Goal: Transaction & Acquisition: Purchase product/service

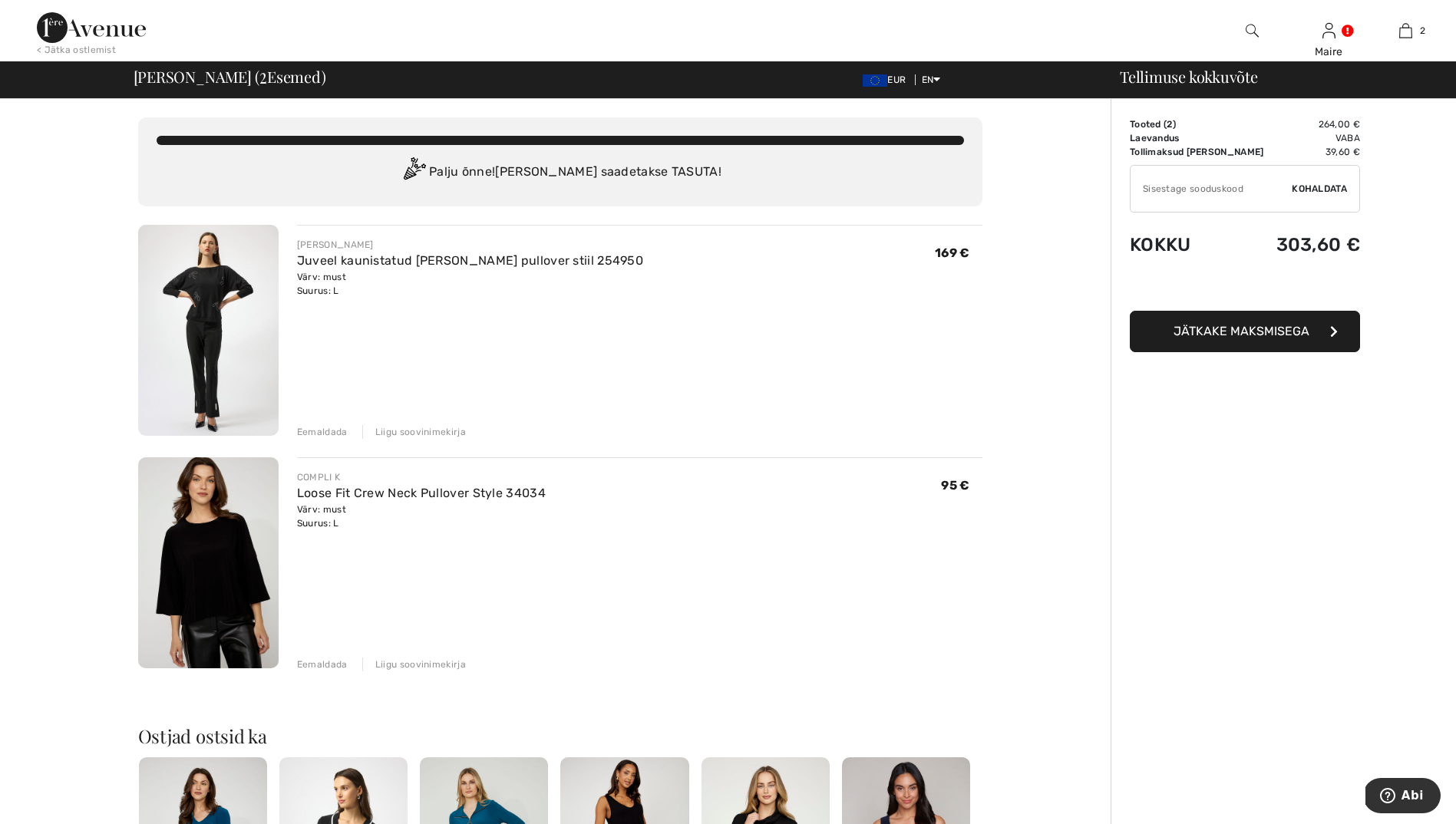
click at [1265, 327] on span "Jätkake maksmisega" at bounding box center [1241, 331] width 136 height 15
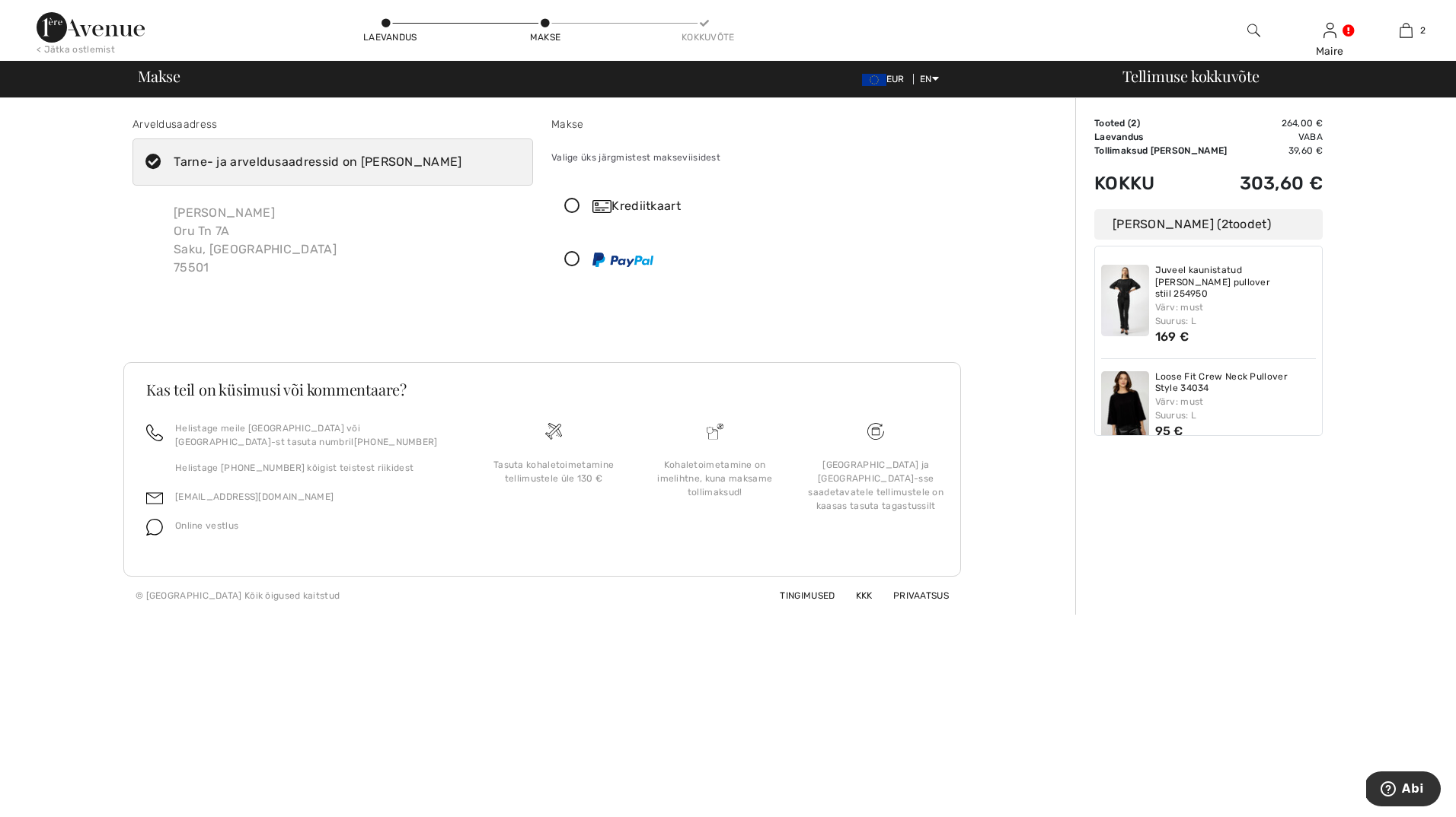
click at [576, 261] on icon at bounding box center [572, 260] width 40 height 16
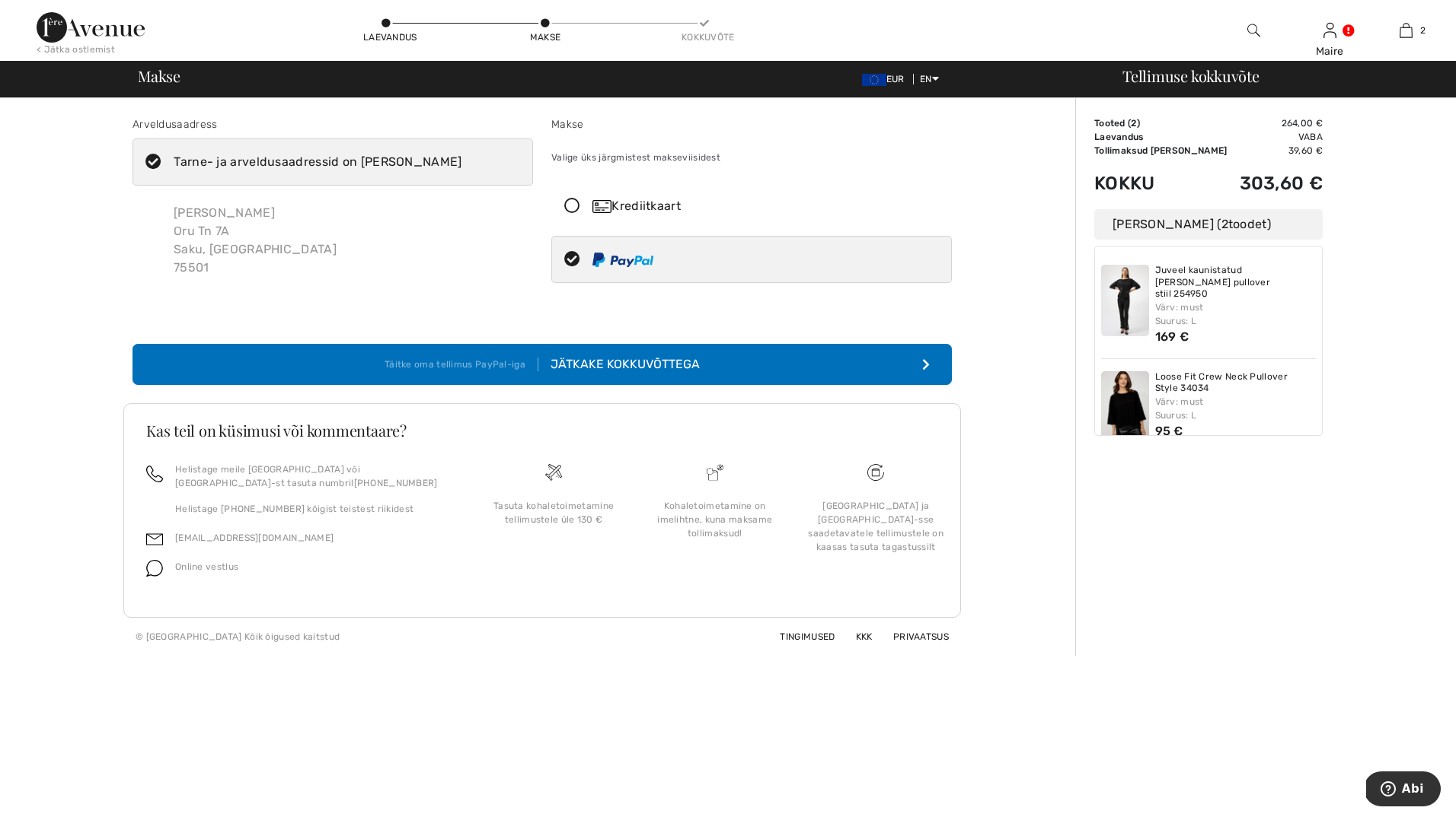
click at [640, 364] on div "Jätkake kokkuvõttega" at bounding box center [619, 364] width 161 height 18
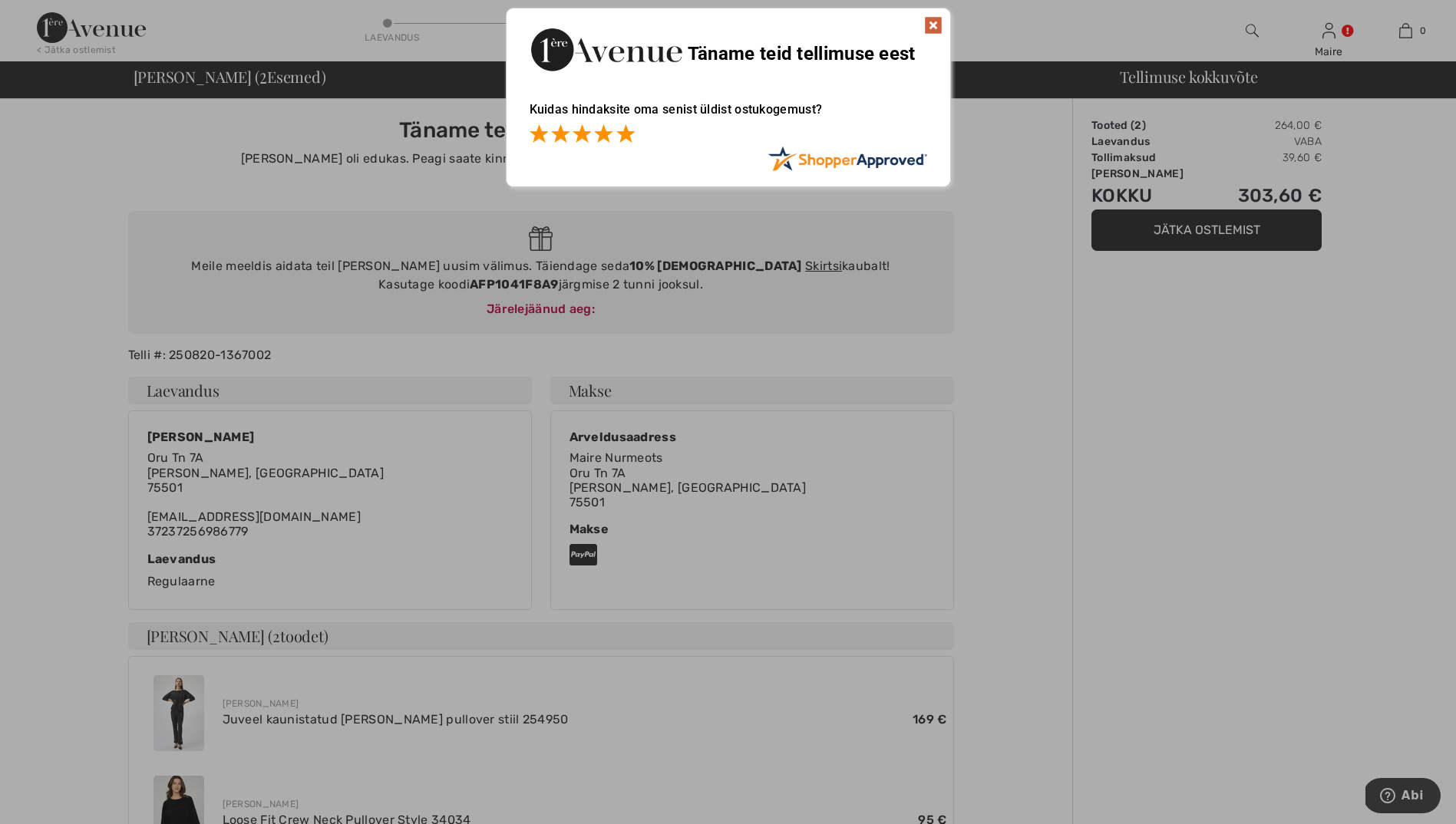
click at [627, 136] on span at bounding box center [625, 133] width 18 height 18
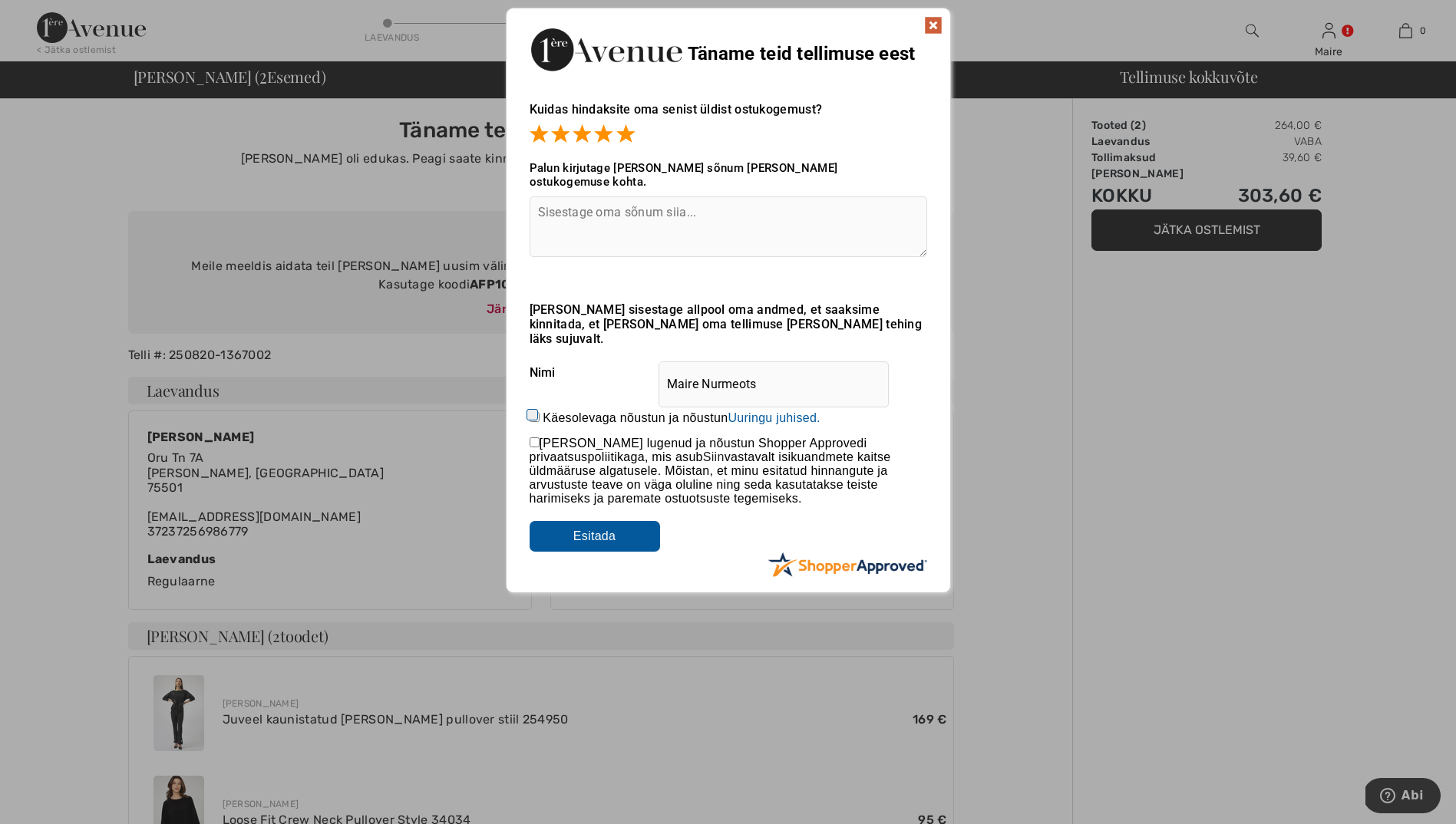
click at [538, 200] on textarea at bounding box center [728, 226] width 397 height 61
click at [542, 204] on textarea at bounding box center [728, 226] width 397 height 61
type textarea "Very fast."
click at [535, 412] on input "Käesolevaga nõustun ja nõustun Arvustuse esitamisega annate Shopper Approvedile…" at bounding box center [534, 417] width 10 height 10
checkbox input "true"
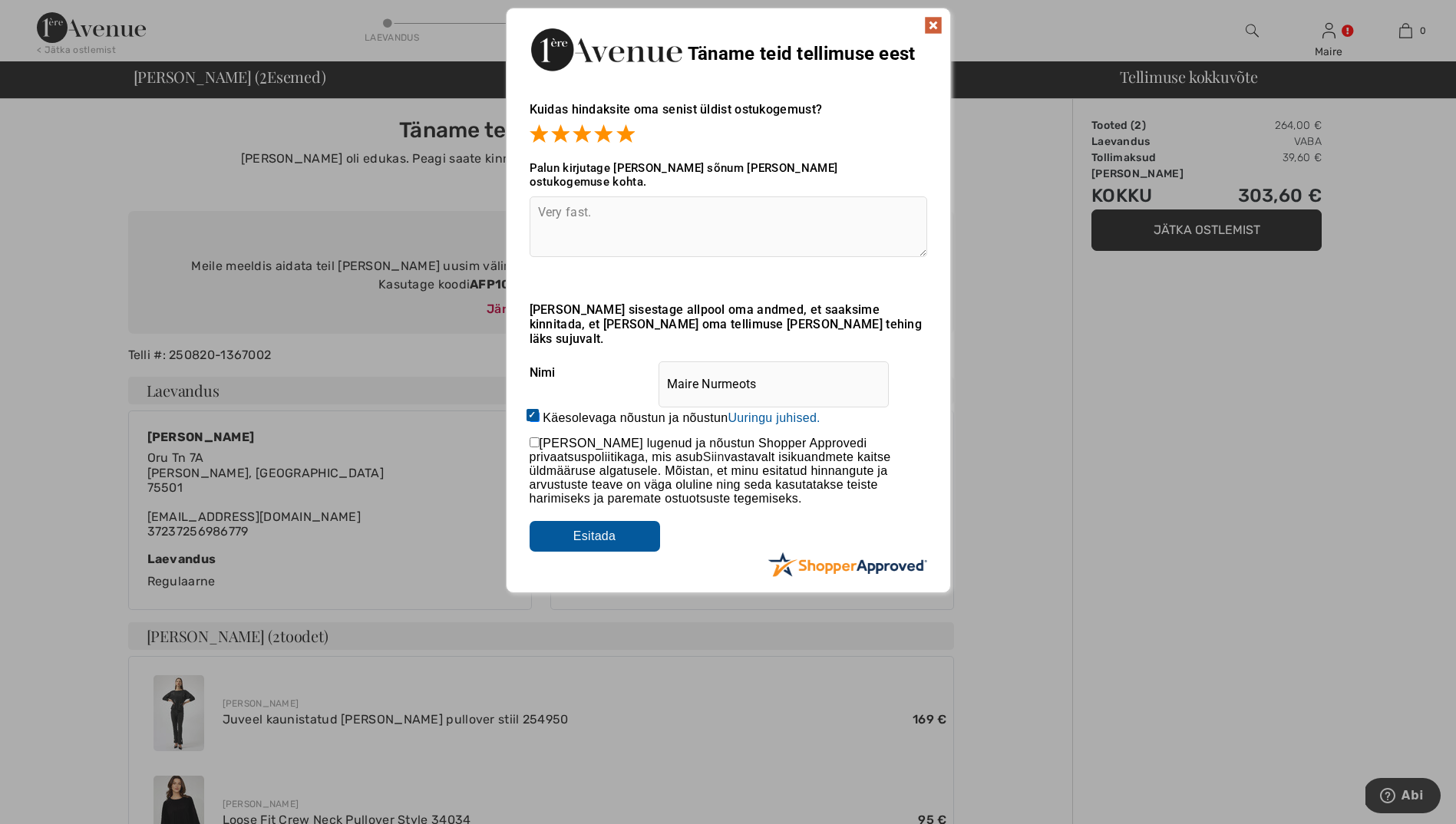
click at [534, 438] on input "checkbox" at bounding box center [534, 442] width 10 height 10
checkbox input "true"
click at [596, 521] on input "Submit" at bounding box center [594, 536] width 130 height 31
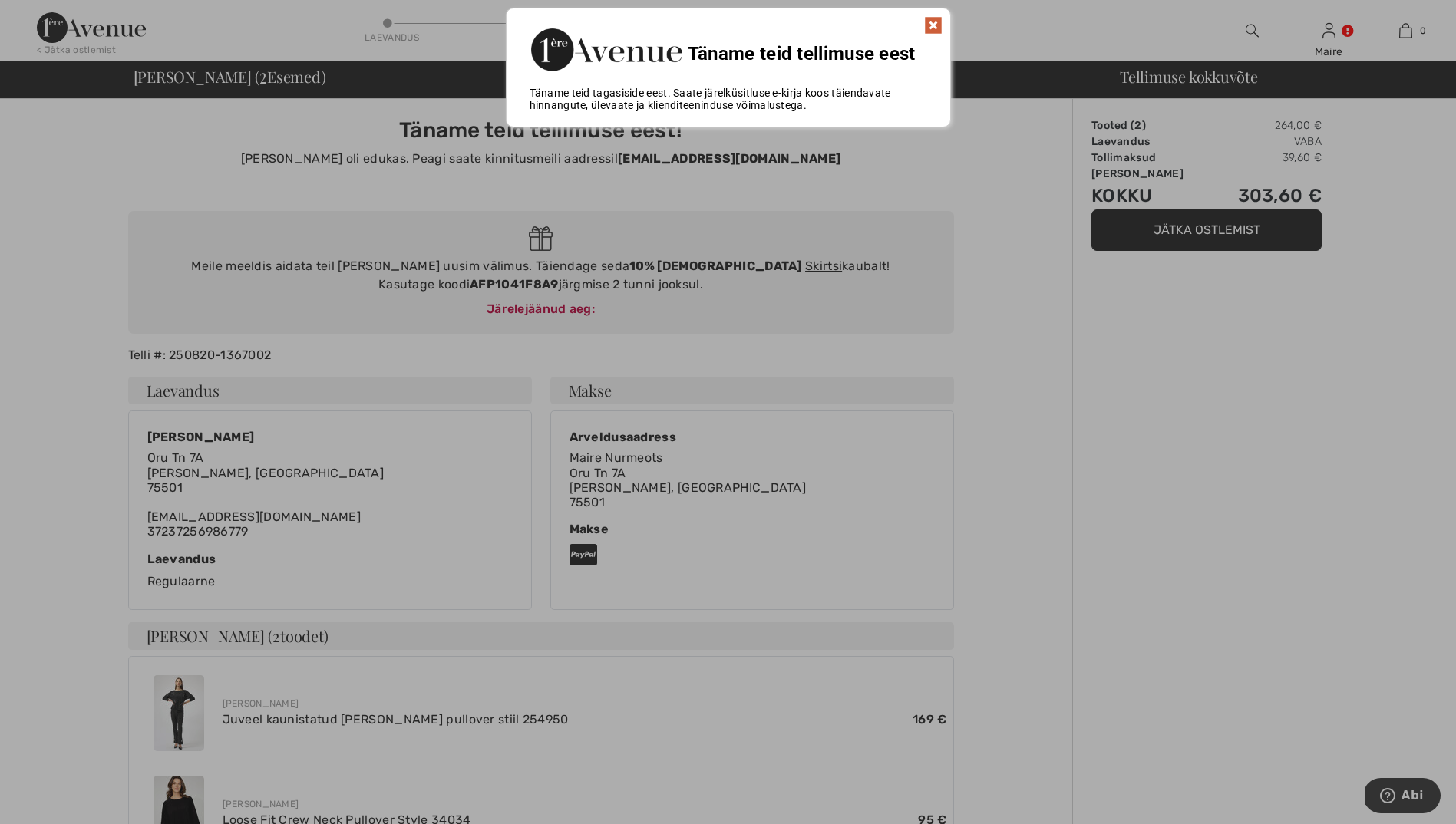
click at [935, 24] on img at bounding box center [933, 25] width 18 height 18
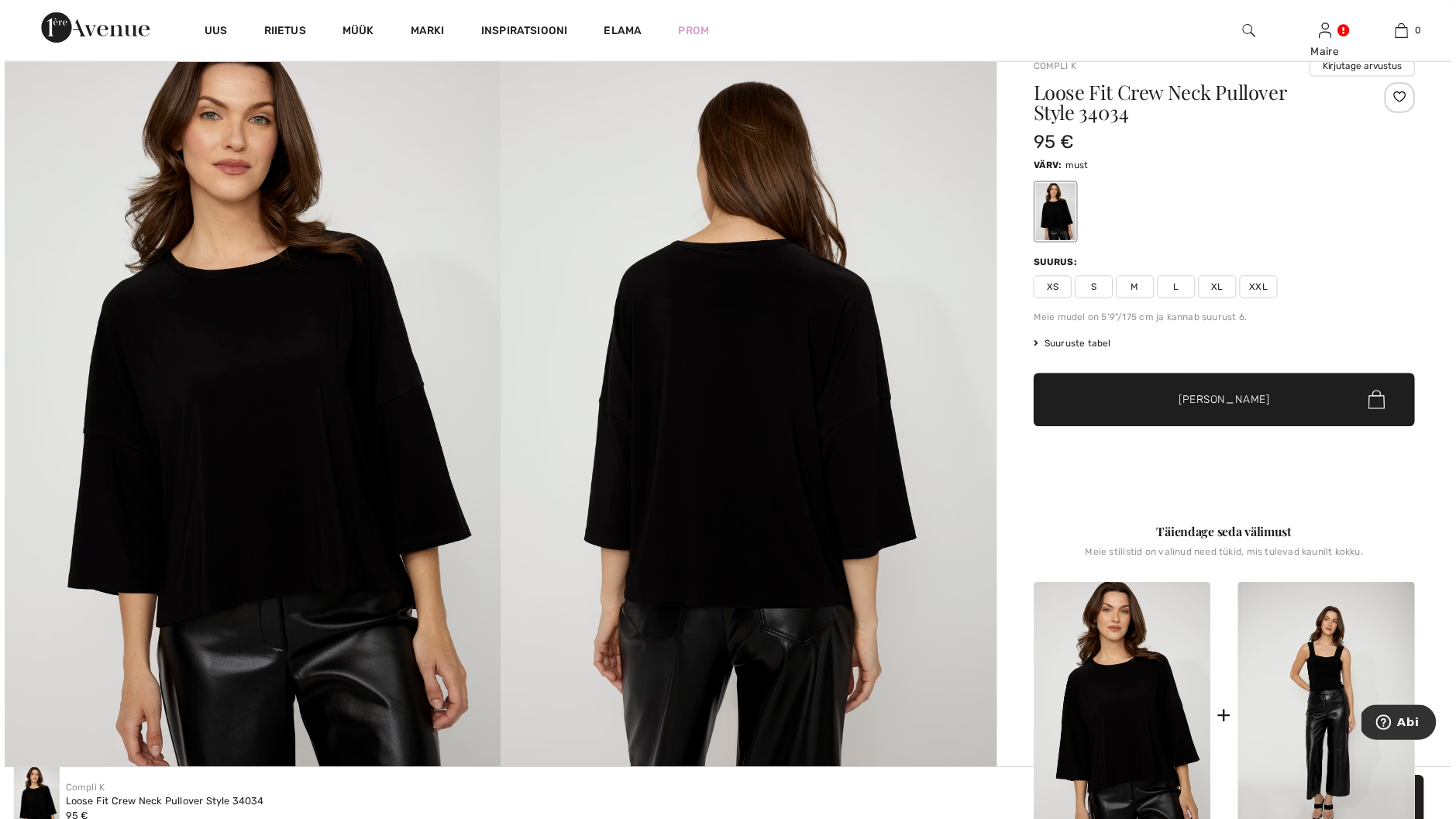
scroll to position [77, 0]
